Goal: Task Accomplishment & Management: Manage account settings

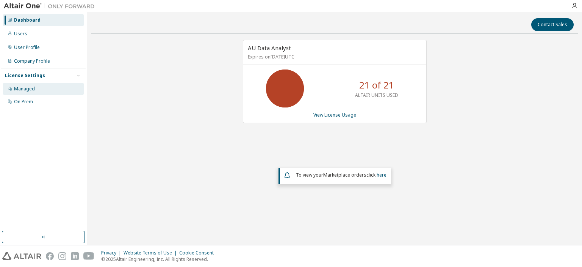
click at [37, 89] on div "Managed" at bounding box center [43, 89] width 81 height 12
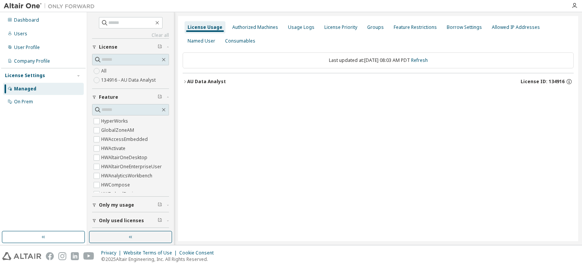
scroll to position [16, 0]
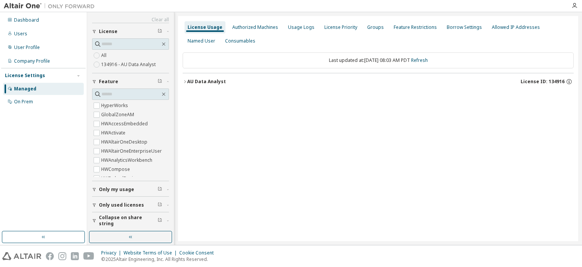
click at [100, 187] on span "Only my usage" at bounding box center [116, 189] width 35 height 6
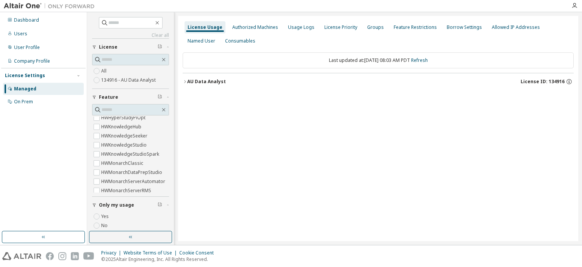
scroll to position [0, 0]
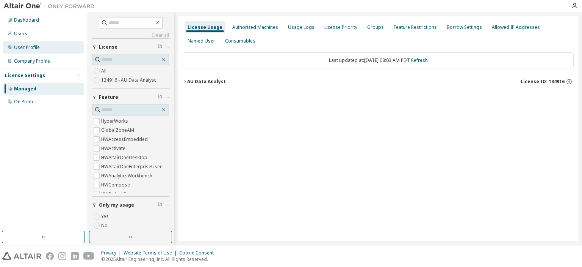
click at [29, 47] on div "User Profile" at bounding box center [27, 47] width 26 height 6
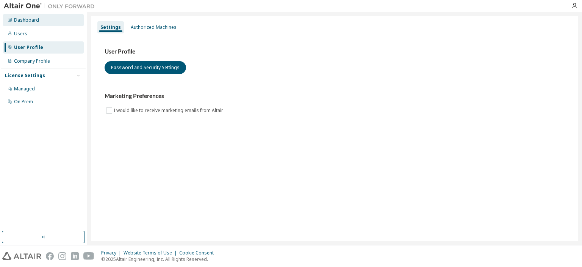
click at [30, 23] on div "Dashboard" at bounding box center [43, 20] width 81 height 12
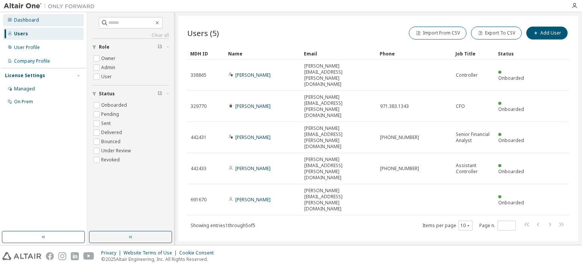
click at [26, 18] on div "Dashboard" at bounding box center [26, 20] width 25 height 6
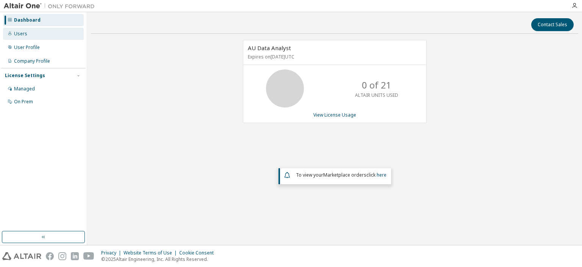
click at [23, 33] on div "Users" at bounding box center [20, 34] width 13 height 6
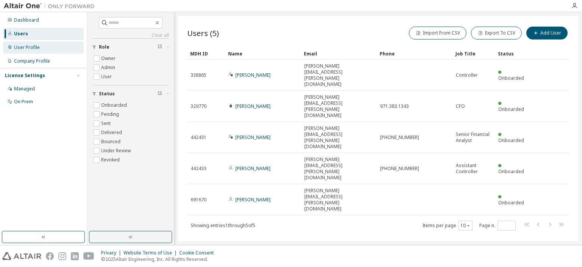
click at [33, 49] on div "User Profile" at bounding box center [27, 47] width 26 height 6
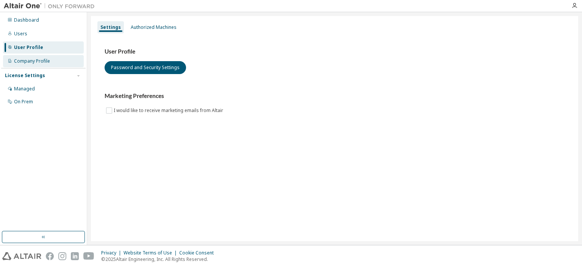
click at [32, 58] on div "Company Profile" at bounding box center [32, 61] width 36 height 6
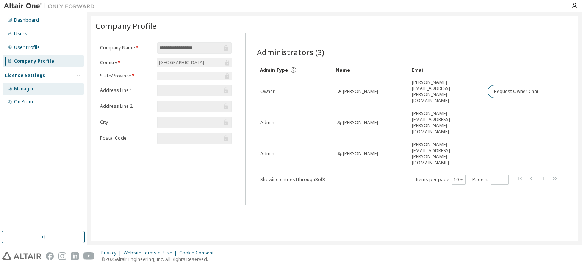
click at [42, 89] on div "Managed" at bounding box center [43, 89] width 81 height 12
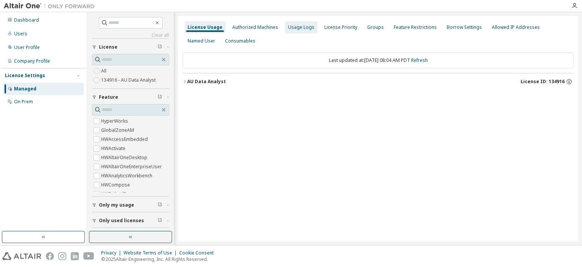
click at [294, 30] on div "Usage Logs" at bounding box center [301, 27] width 27 height 6
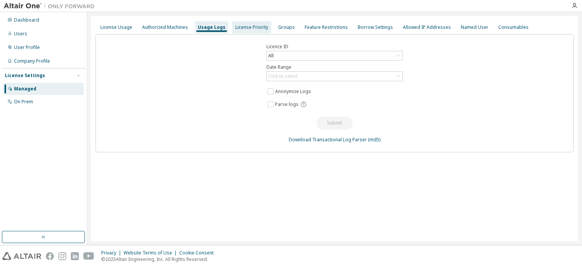
click at [253, 32] on div "License Priority" at bounding box center [251, 27] width 39 height 12
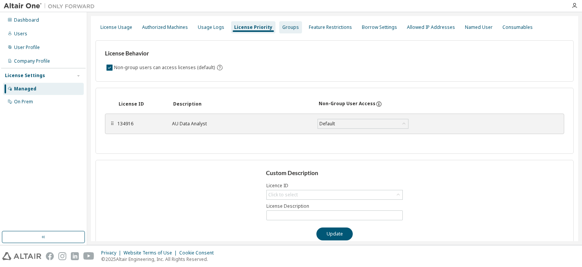
click at [290, 31] on div "Groups" at bounding box center [290, 27] width 23 height 12
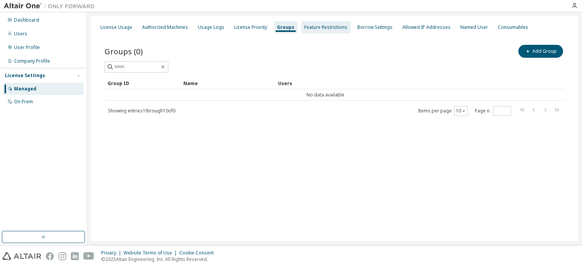
click at [312, 30] on div "Feature Restrictions" at bounding box center [325, 27] width 49 height 12
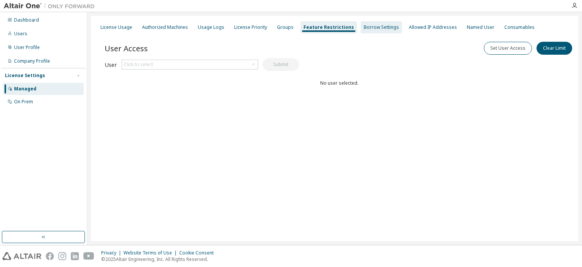
click at [370, 27] on div "Borrow Settings" at bounding box center [381, 27] width 35 height 6
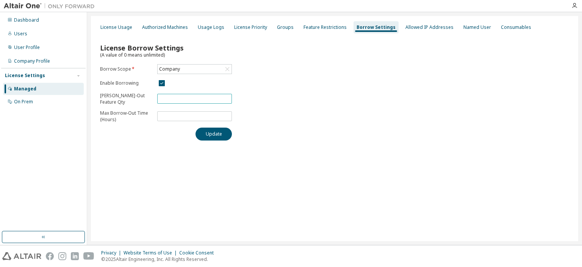
drag, startPoint x: 193, startPoint y: 96, endPoint x: 117, endPoint y: 95, distance: 75.9
click at [117, 95] on form "Borrow Scope * Company Enable Borrowing Max Borrow-Out Feature Qty ** Max Borro…" at bounding box center [166, 93] width 132 height 59
type input "*"
drag, startPoint x: 185, startPoint y: 99, endPoint x: 136, endPoint y: 97, distance: 49.3
click at [136, 97] on form "Borrow Scope * Company Enable Borrowing Max Borrow-Out Feature Qty ** Max Borro…" at bounding box center [166, 93] width 132 height 59
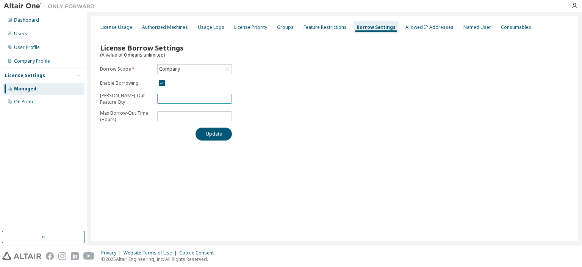
drag, startPoint x: 184, startPoint y: 96, endPoint x: 160, endPoint y: 96, distance: 24.6
click at [160, 96] on input "*" at bounding box center [194, 99] width 71 height 6
type input "**"
click at [113, 31] on div "License Usage" at bounding box center [116, 27] width 38 height 12
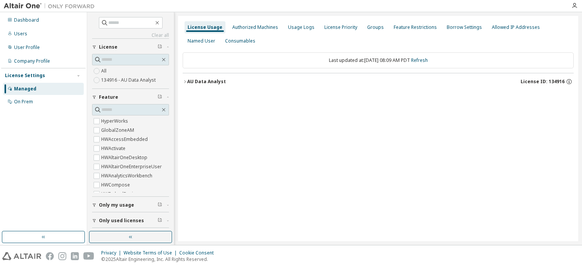
click at [412, 141] on div "License Usage Authorized Machines Usage Logs License Priority Groups Feature Re…" at bounding box center [378, 128] width 400 height 225
click at [444, 30] on div "Borrow Settings" at bounding box center [464, 27] width 41 height 12
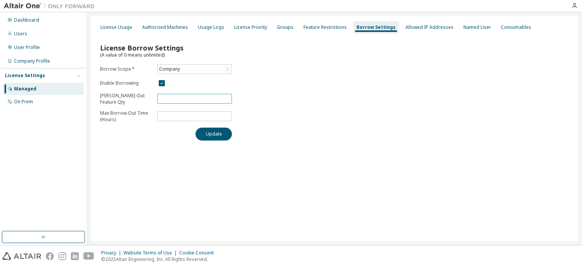
drag, startPoint x: 170, startPoint y: 97, endPoint x: 132, endPoint y: 97, distance: 37.9
click at [132, 97] on form "Borrow Scope * Company Enable Borrowing Max Borrow-Out Feature Qty ** Max Borro…" at bounding box center [166, 93] width 132 height 59
click at [183, 101] on input "**" at bounding box center [194, 99] width 71 height 6
click at [199, 23] on div "Usage Logs" at bounding box center [211, 27] width 33 height 12
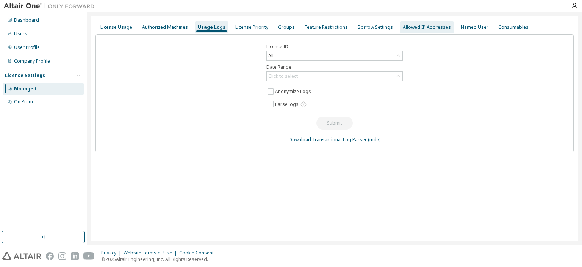
click at [404, 31] on div "Allowed IP Addresses" at bounding box center [427, 27] width 54 height 12
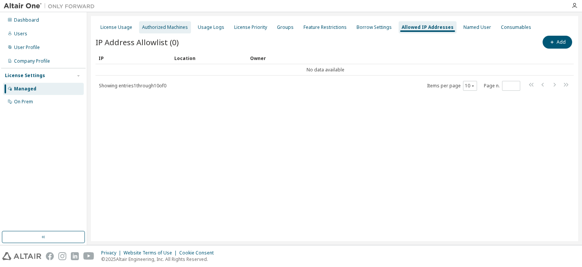
click at [163, 29] on div "Authorized Machines" at bounding box center [165, 27] width 46 height 6
